Goal: Transaction & Acquisition: Purchase product/service

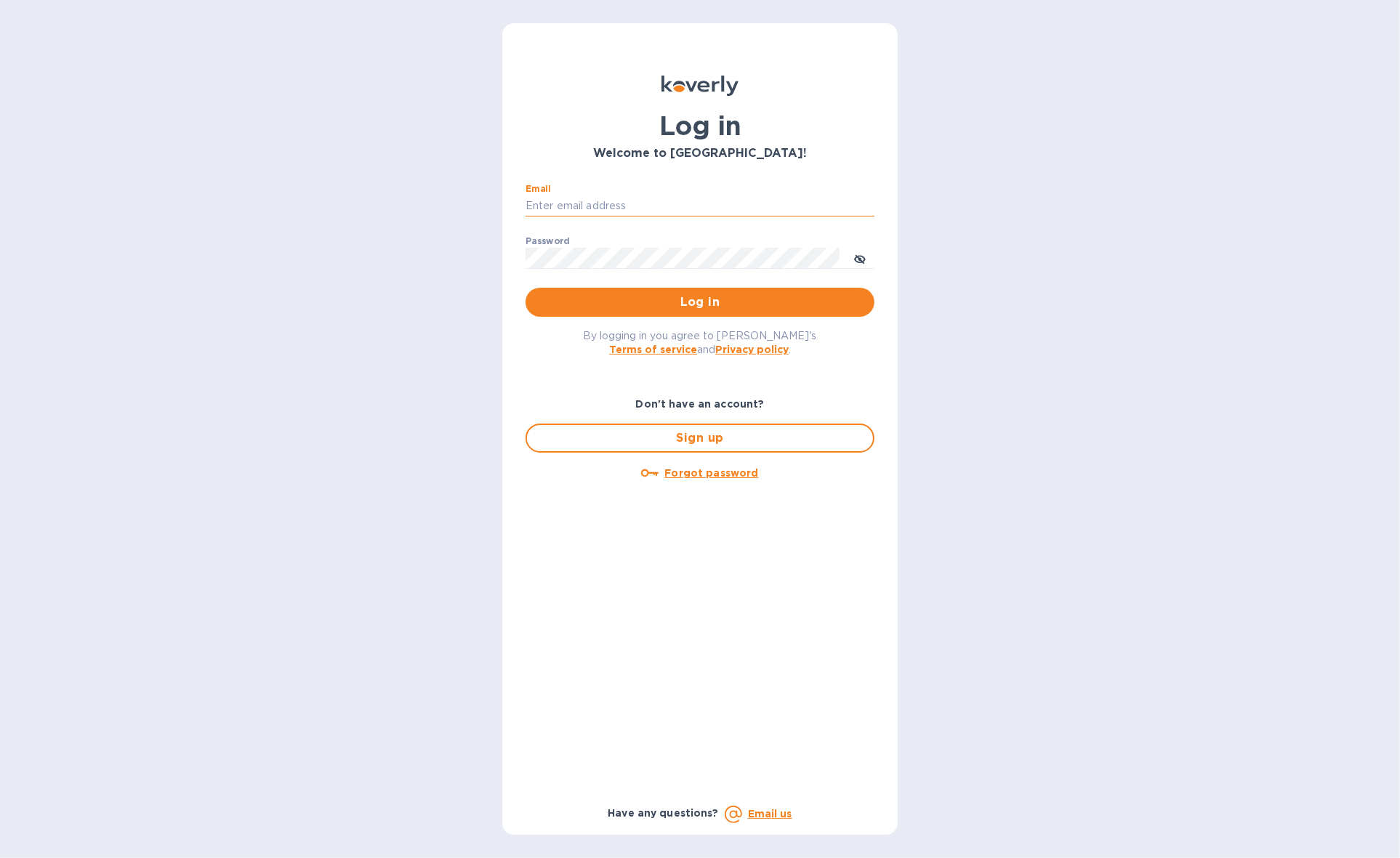
click at [727, 202] on input "Email" at bounding box center [700, 207] width 349 height 22
type input "louis@hyclogistics.com"
click at [717, 298] on span "Log in" at bounding box center [700, 303] width 325 height 18
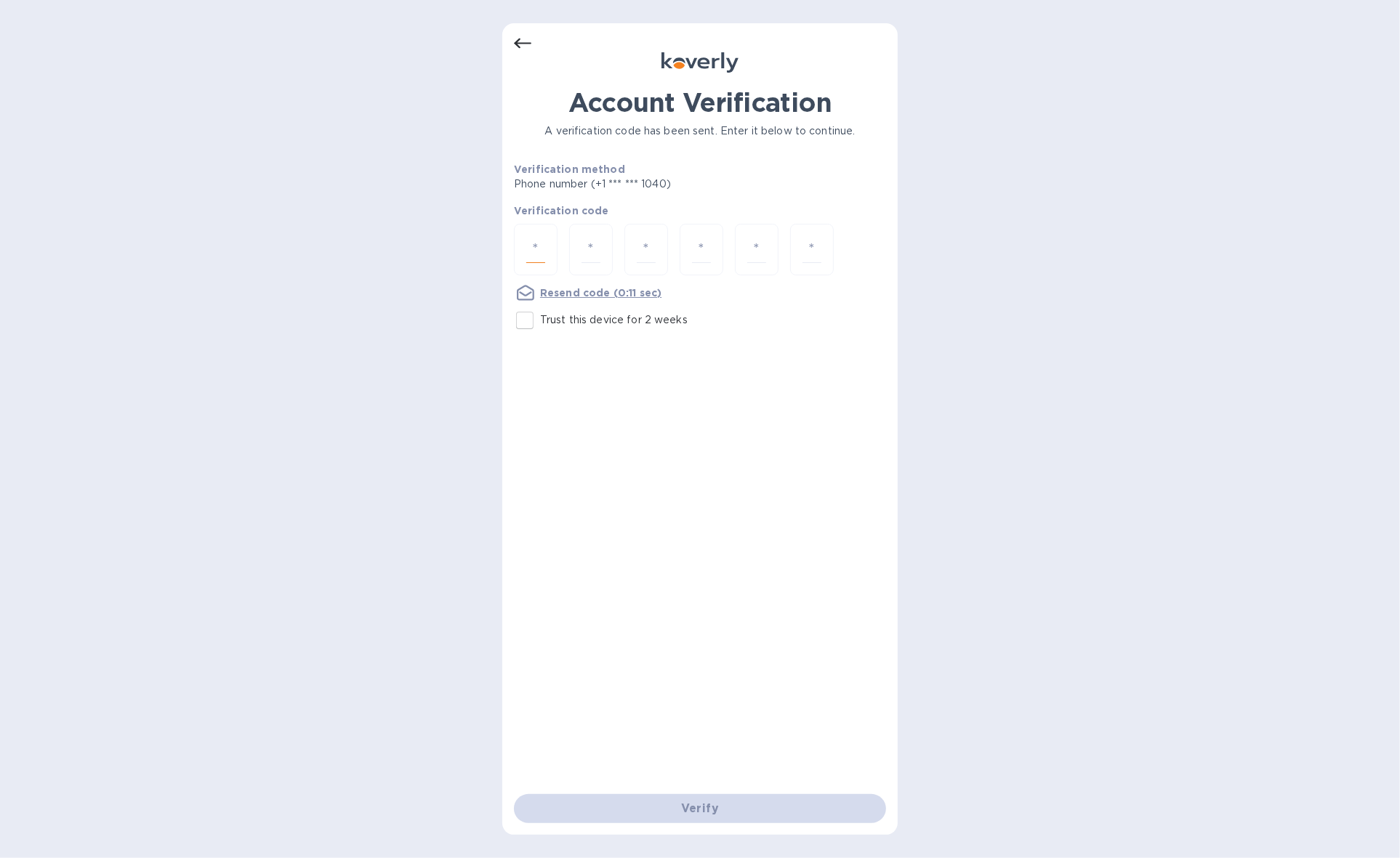
click at [535, 245] on input "number" at bounding box center [536, 249] width 19 height 27
type input "9"
type input "4"
type input "5"
type input "8"
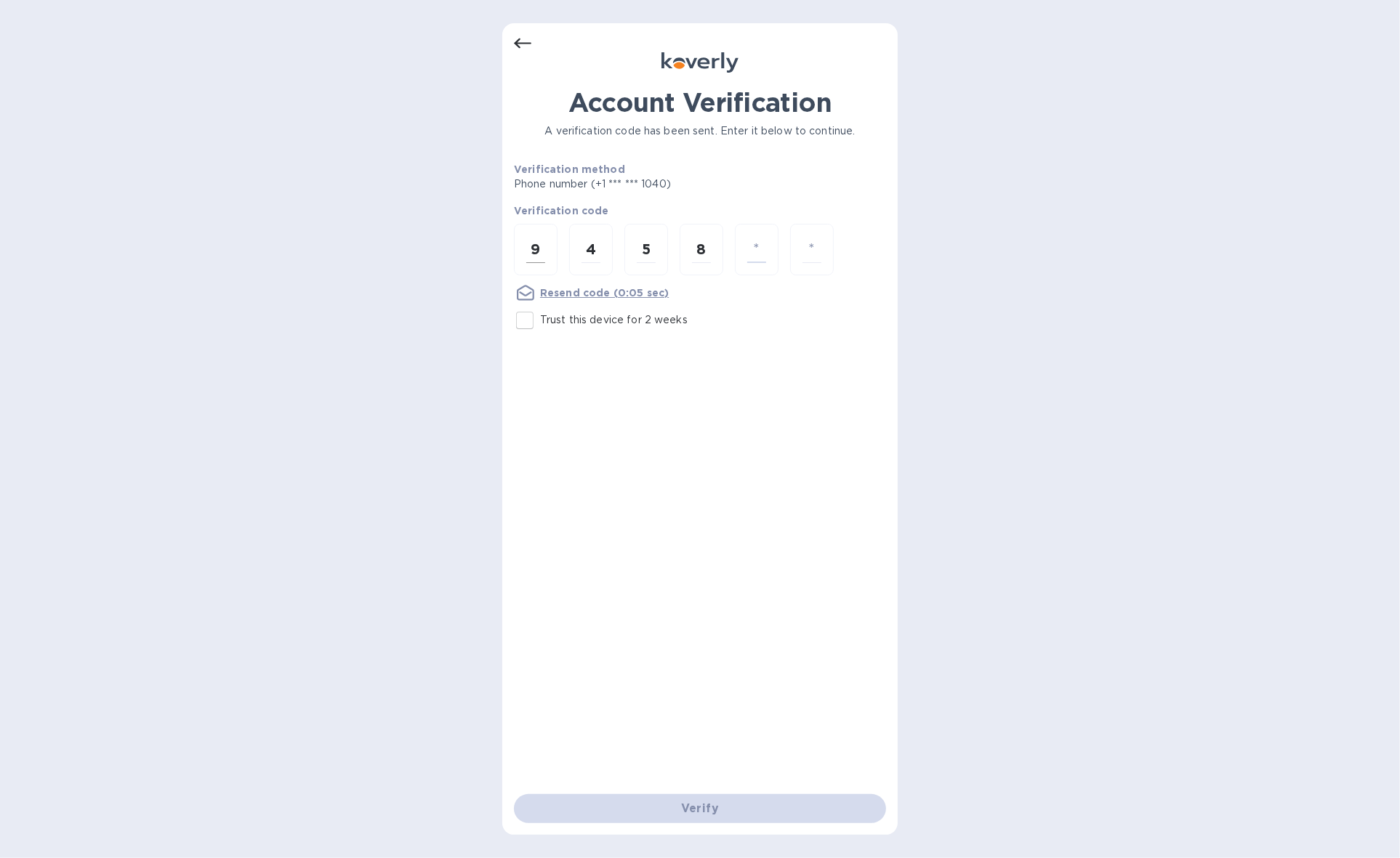
type input "6"
type input "0"
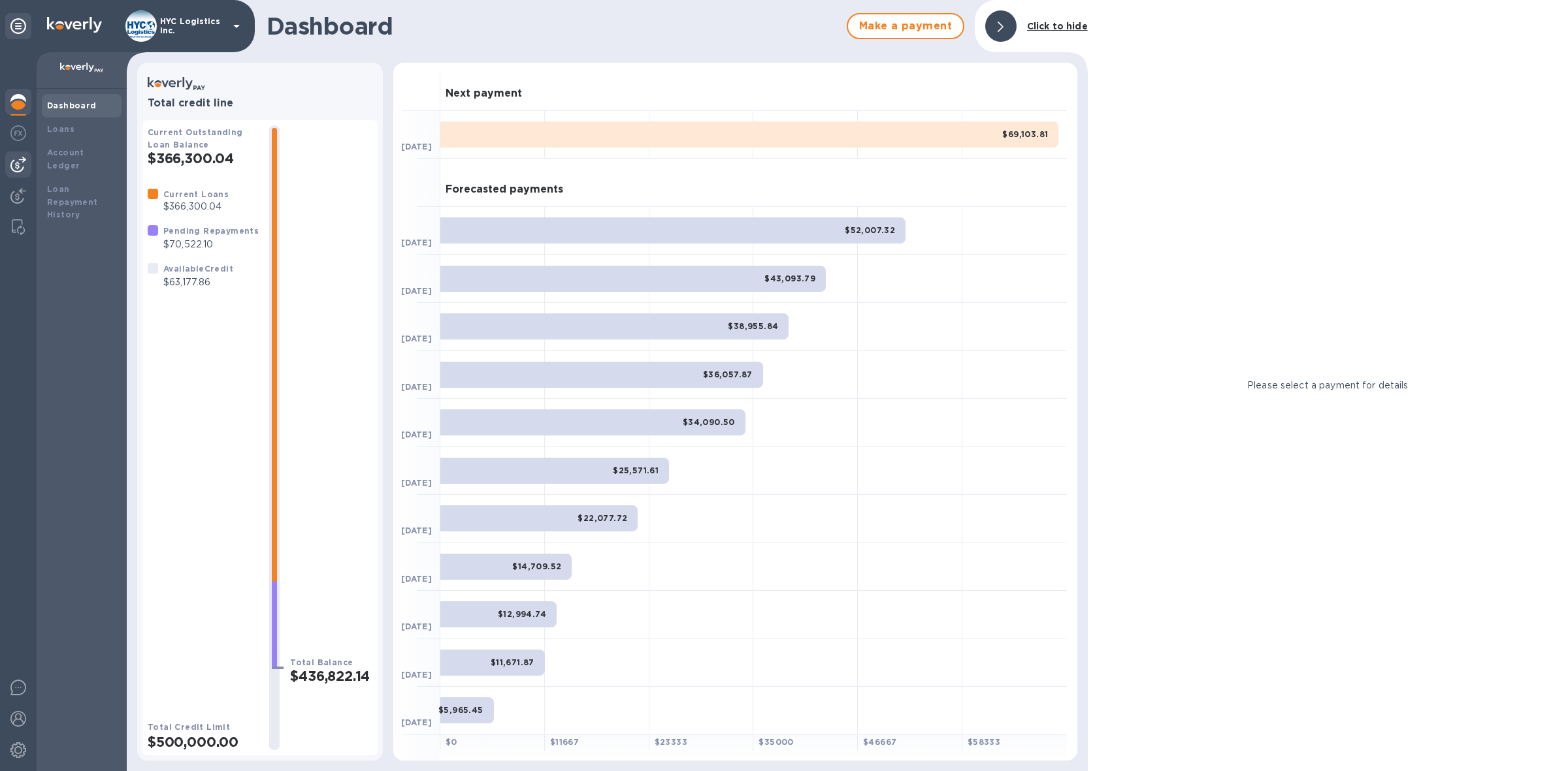
click at [12, 157] on img at bounding box center [18, 165] width 16 height 16
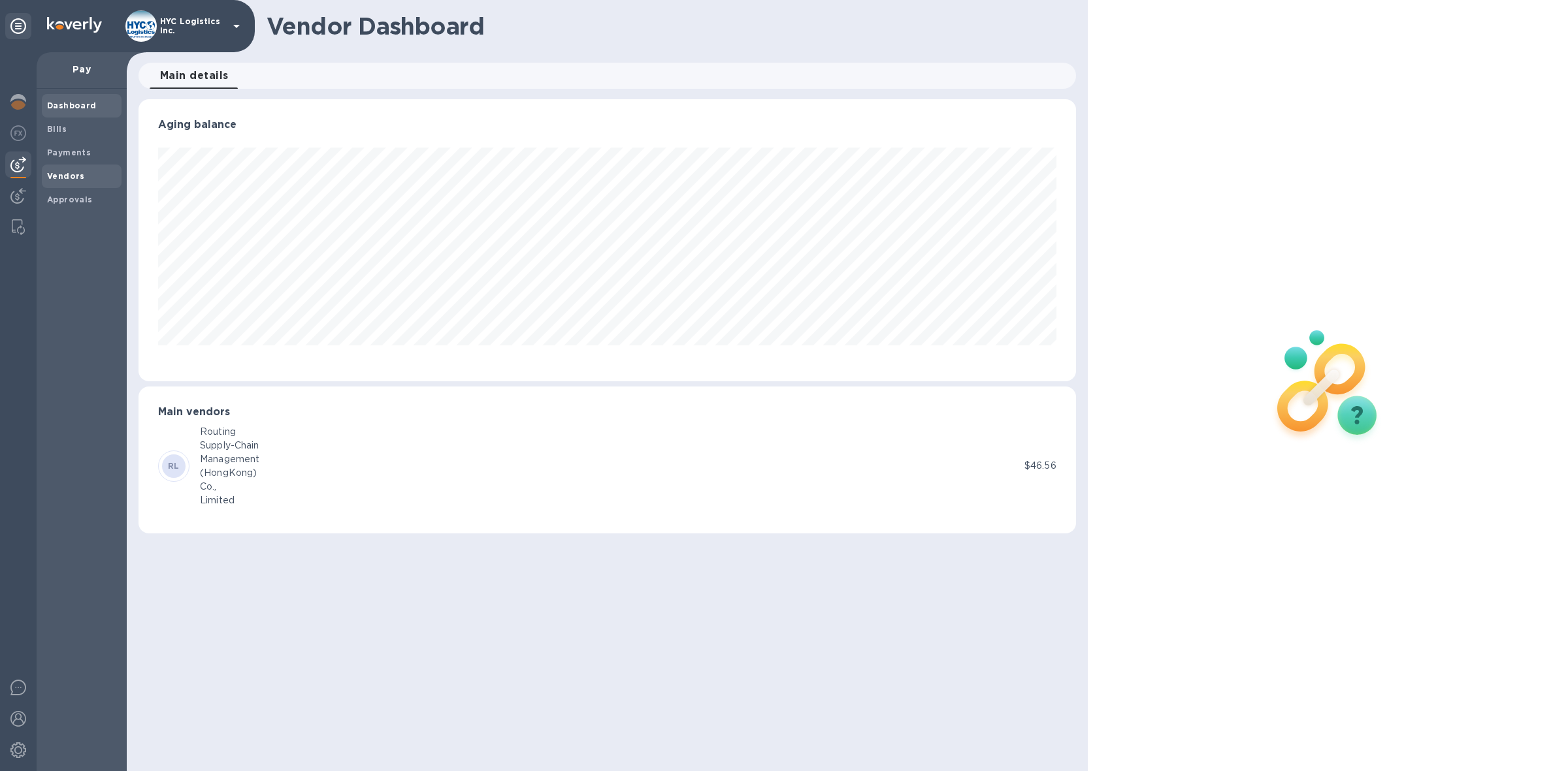
scroll to position [281, 938]
click at [72, 175] on b "Vendors" at bounding box center [66, 176] width 38 height 10
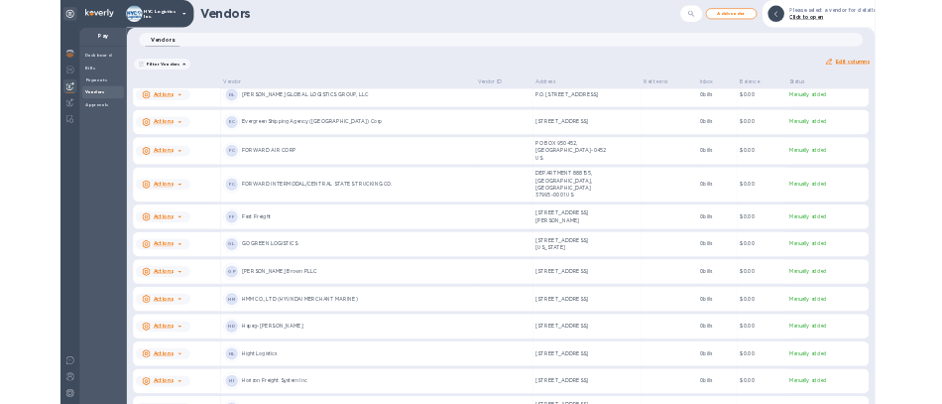
scroll to position [2000, 0]
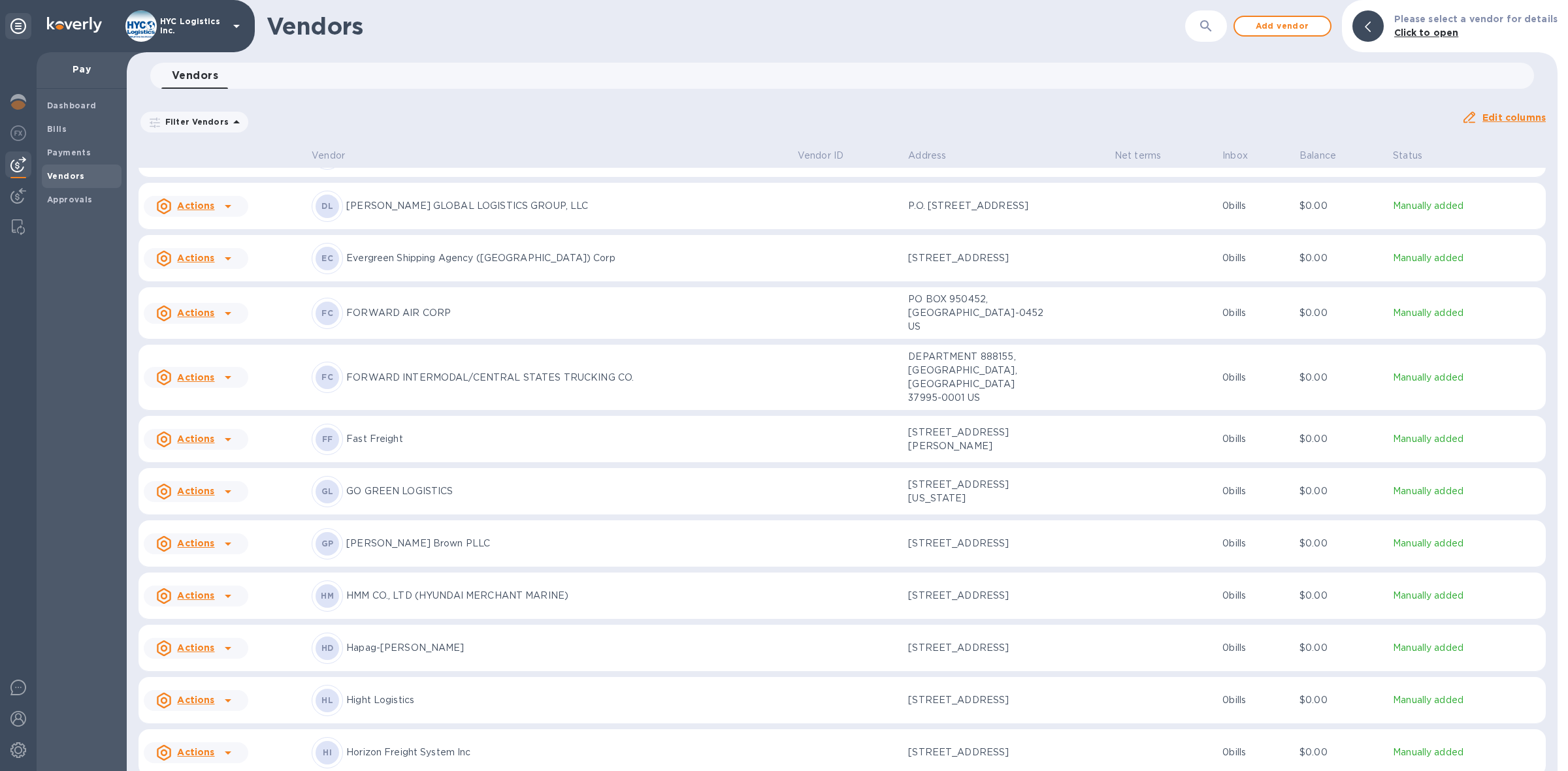
click at [207, 487] on u "Actions" at bounding box center [196, 491] width 38 height 11
click at [217, 543] on b "Add new bill" at bounding box center [211, 538] width 61 height 11
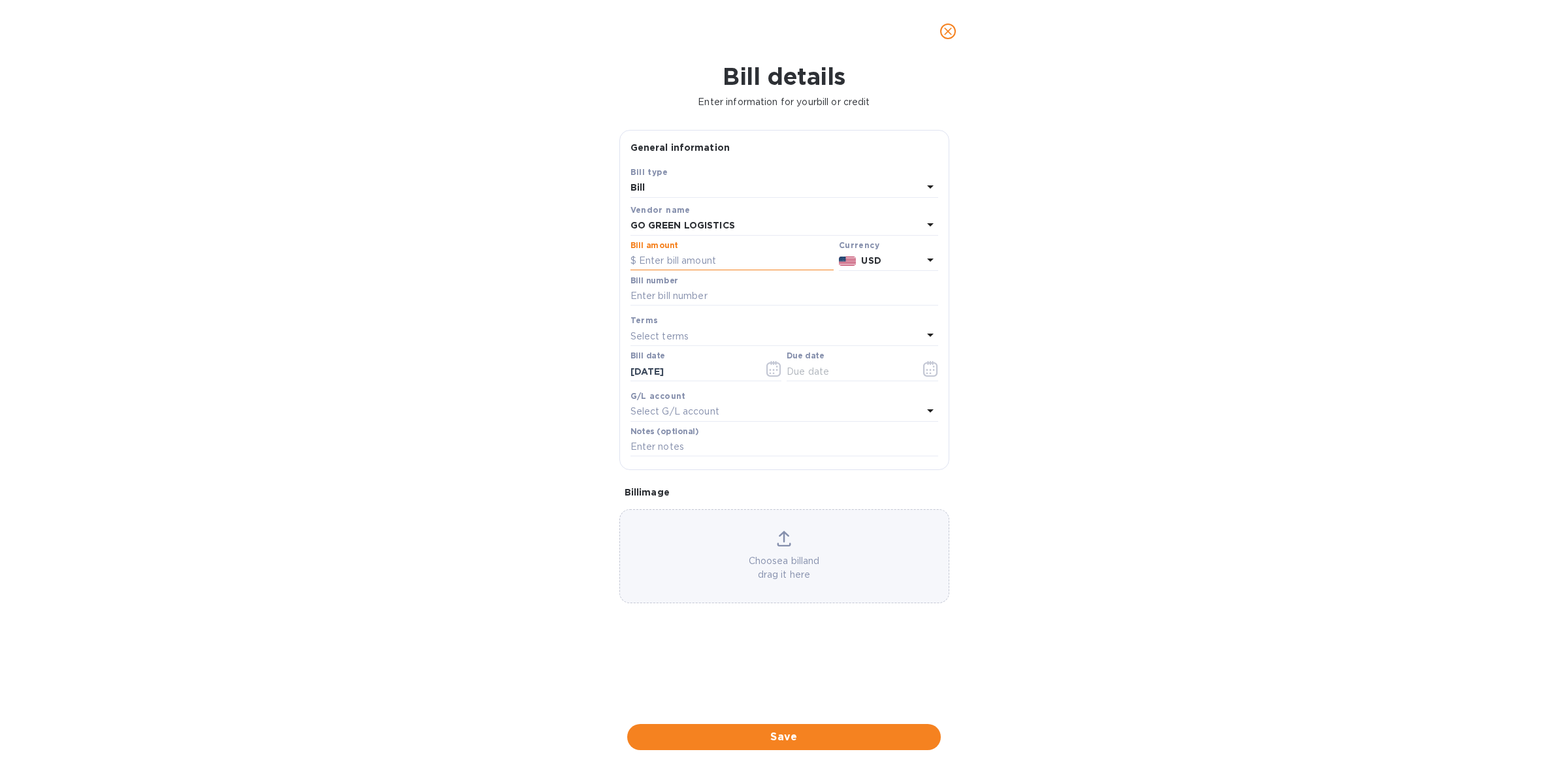
click at [732, 255] on input "text" at bounding box center [732, 261] width 203 height 20
type input "625.00"
click at [768, 289] on input "text" at bounding box center [784, 296] width 308 height 20
paste input "123711"
type input "123711"
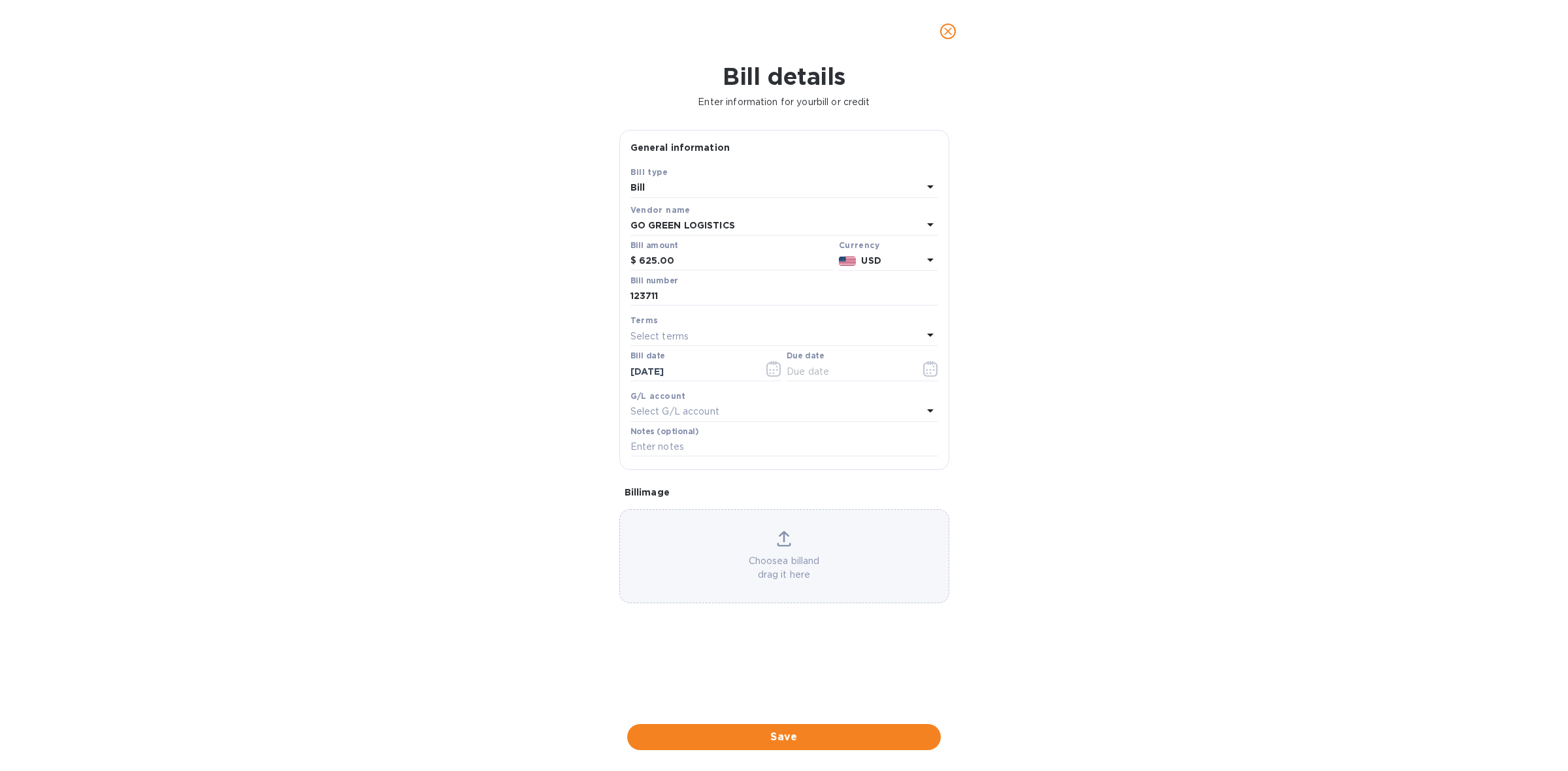
click at [876, 335] on div "Select terms" at bounding box center [776, 336] width 292 height 18
click at [806, 505] on p "COD" at bounding box center [779, 508] width 276 height 14
type input "[DATE]"
click at [799, 732] on span "Save" at bounding box center [784, 737] width 293 height 16
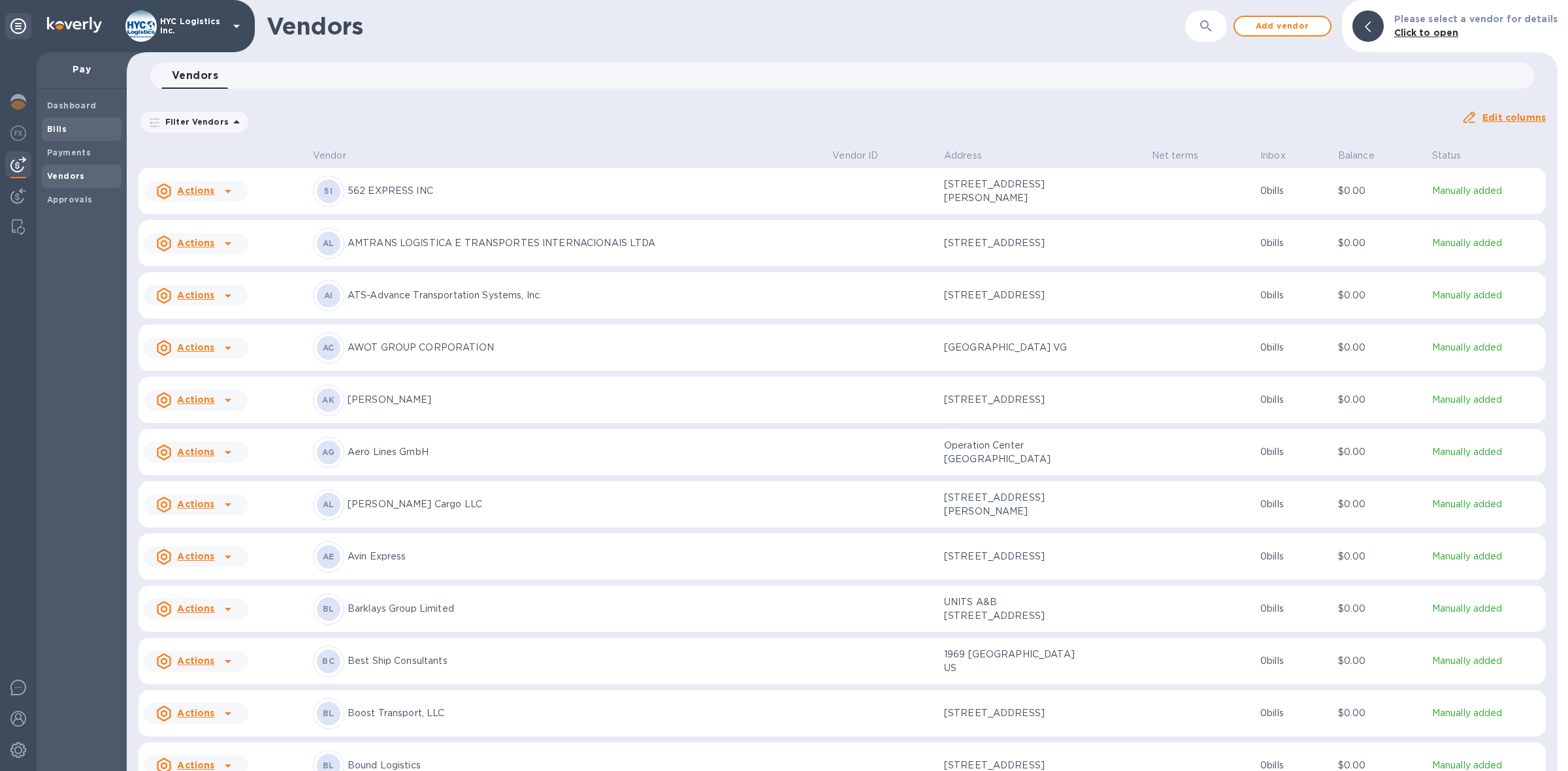
click at [57, 124] on b "Bills" at bounding box center [57, 128] width 20 height 10
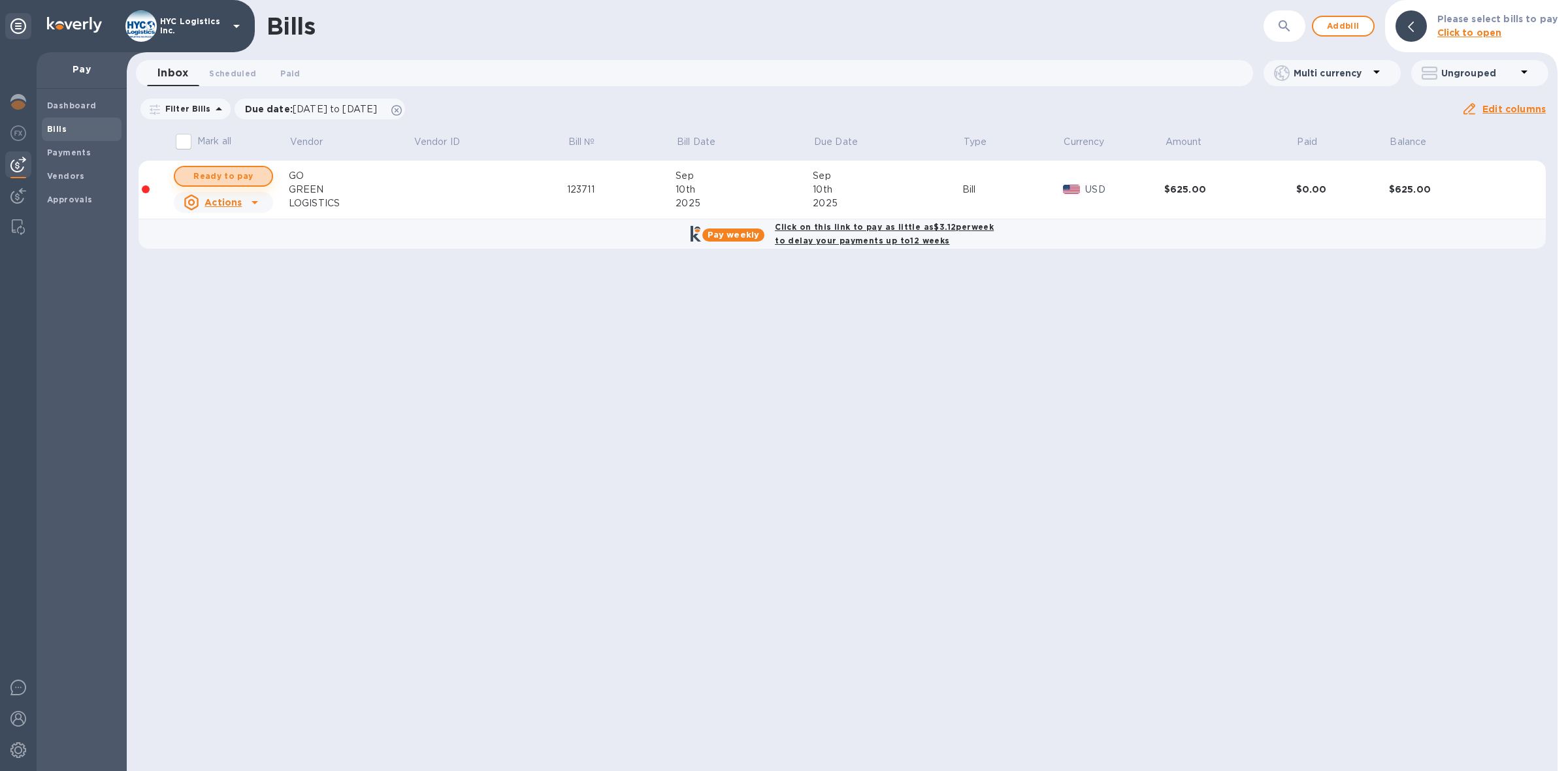
click at [230, 174] on span "Ready to pay" at bounding box center [223, 176] width 76 height 16
checkbox input "true"
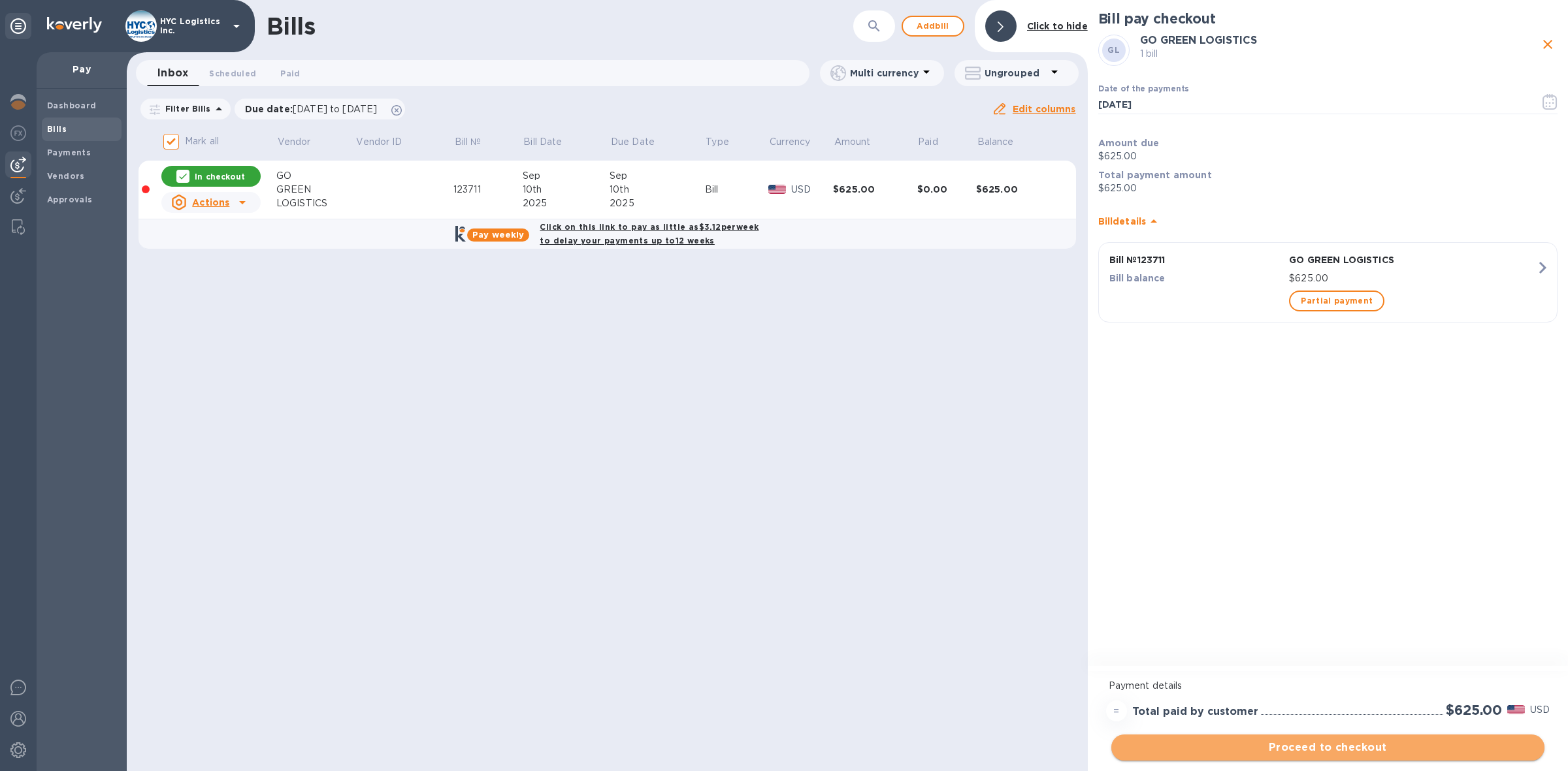
click at [1258, 748] on span "Proceed to checkout" at bounding box center [1328, 747] width 412 height 16
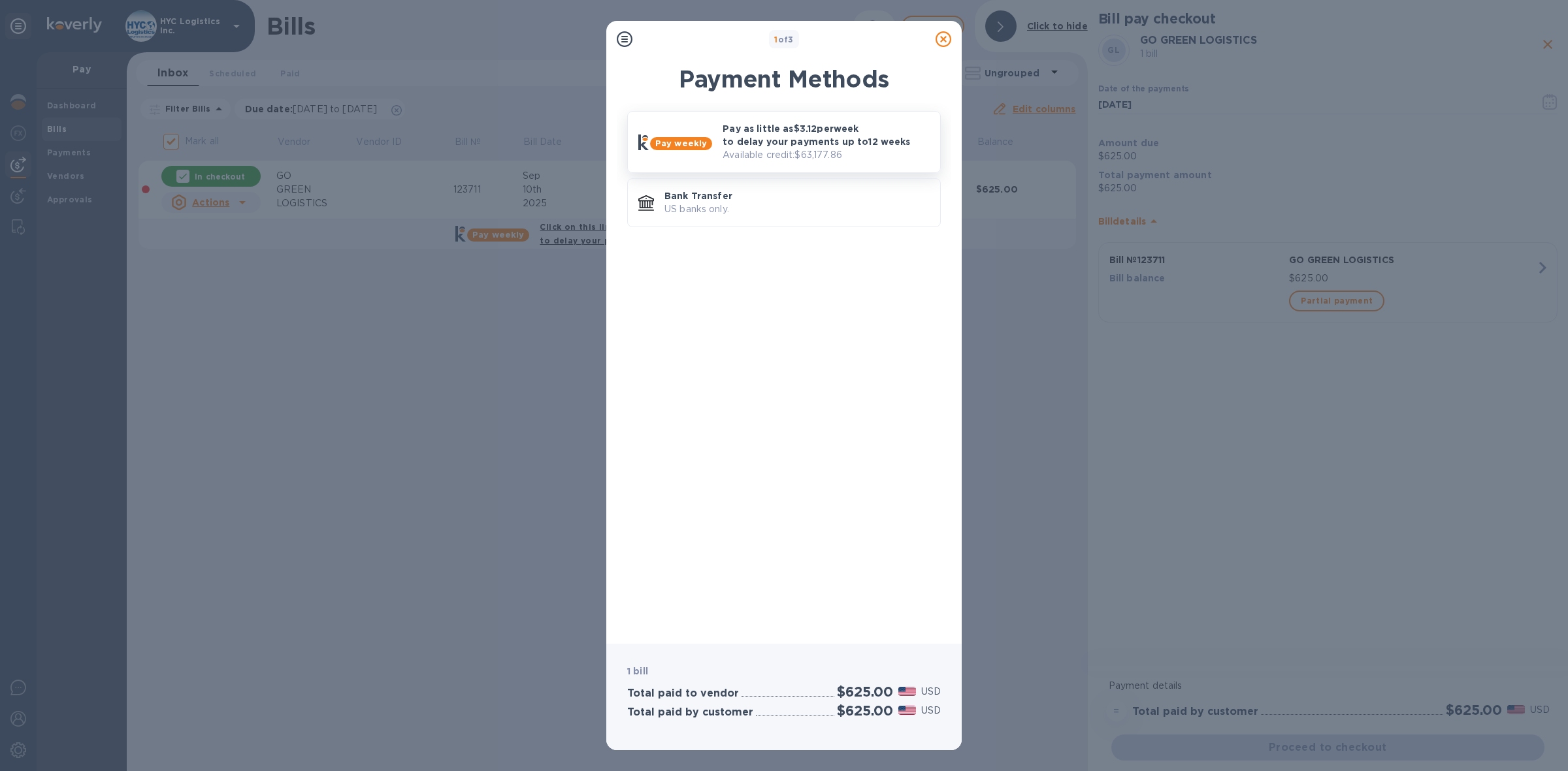
click at [843, 131] on p "Pay as little as $3.12 per week to delay your payments up to 12 weeks" at bounding box center [826, 135] width 207 height 26
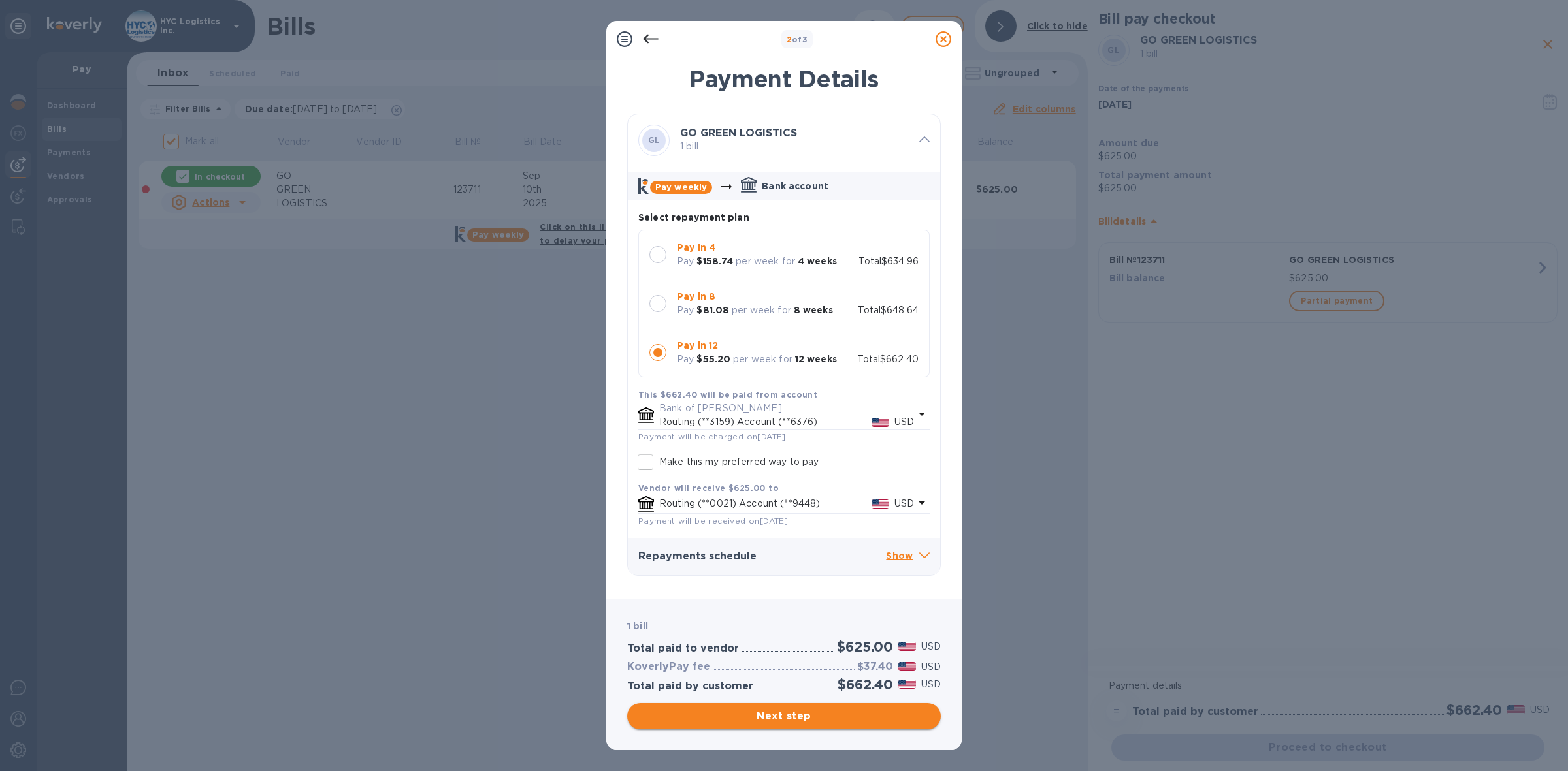
click at [748, 715] on span "Next step" at bounding box center [784, 716] width 293 height 16
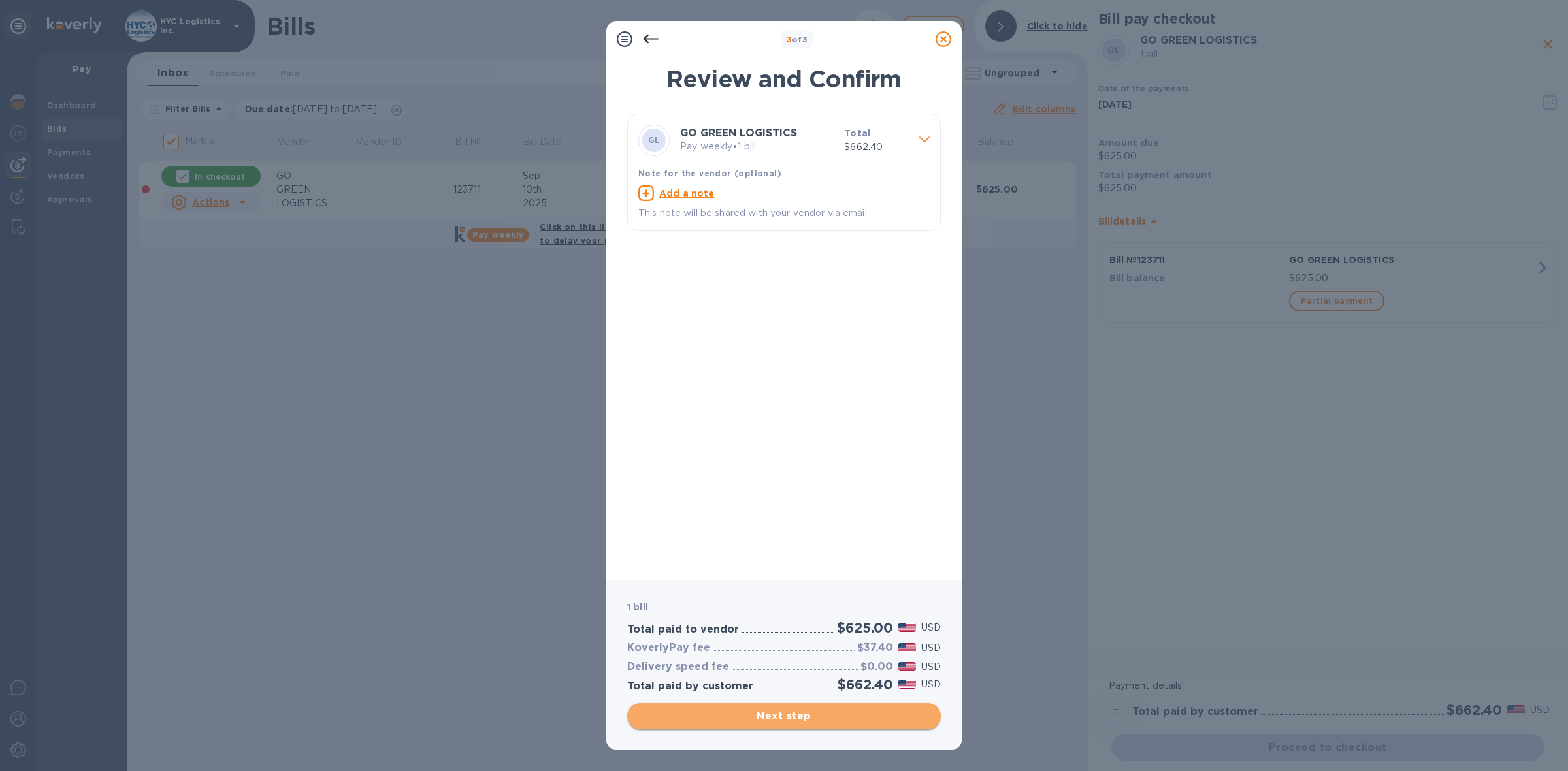
click at [814, 712] on span "Next step" at bounding box center [784, 716] width 293 height 16
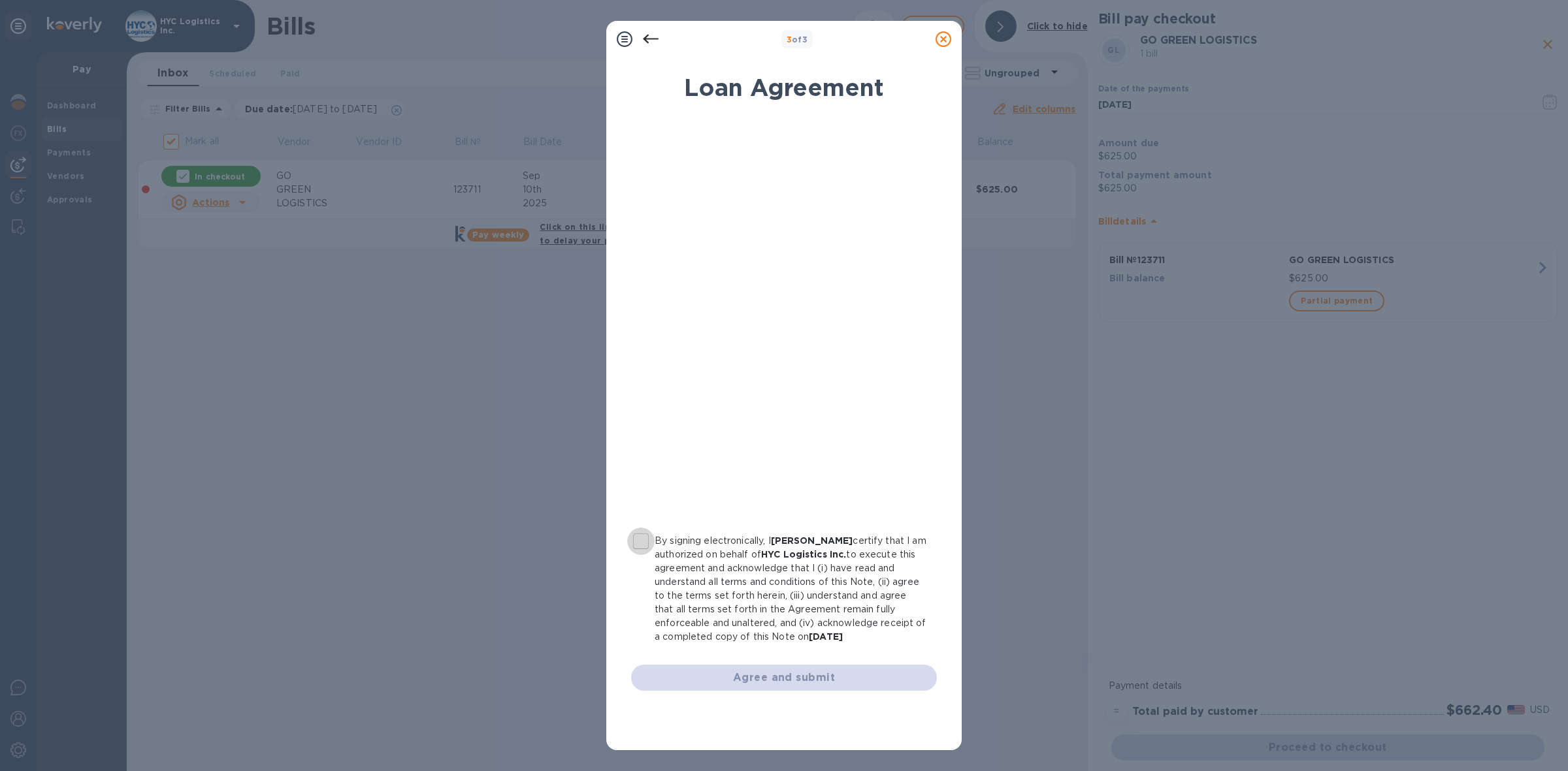
click at [641, 541] on input "By signing electronically, I [PERSON_NAME] certify that I am authorized on beha…" at bounding box center [641, 541] width 28 height 28
checkbox input "true"
click at [771, 670] on span "Agree and submit" at bounding box center [784, 678] width 285 height 16
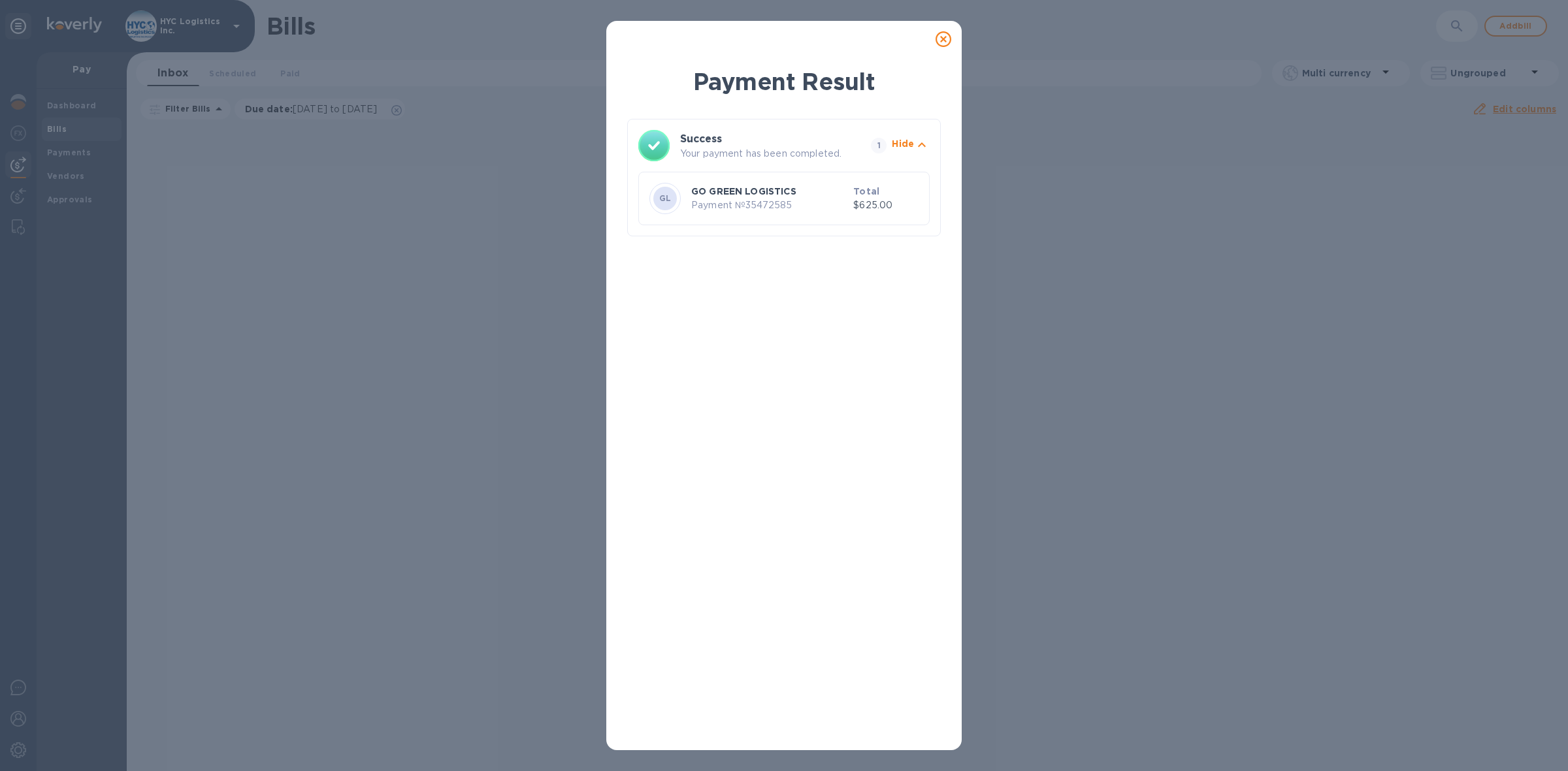
click at [778, 203] on p "Payment № 35472585" at bounding box center [770, 205] width 157 height 14
copy p "35472585"
click at [939, 37] on icon at bounding box center [943, 40] width 16 height 16
